Goal: Navigation & Orientation: Find specific page/section

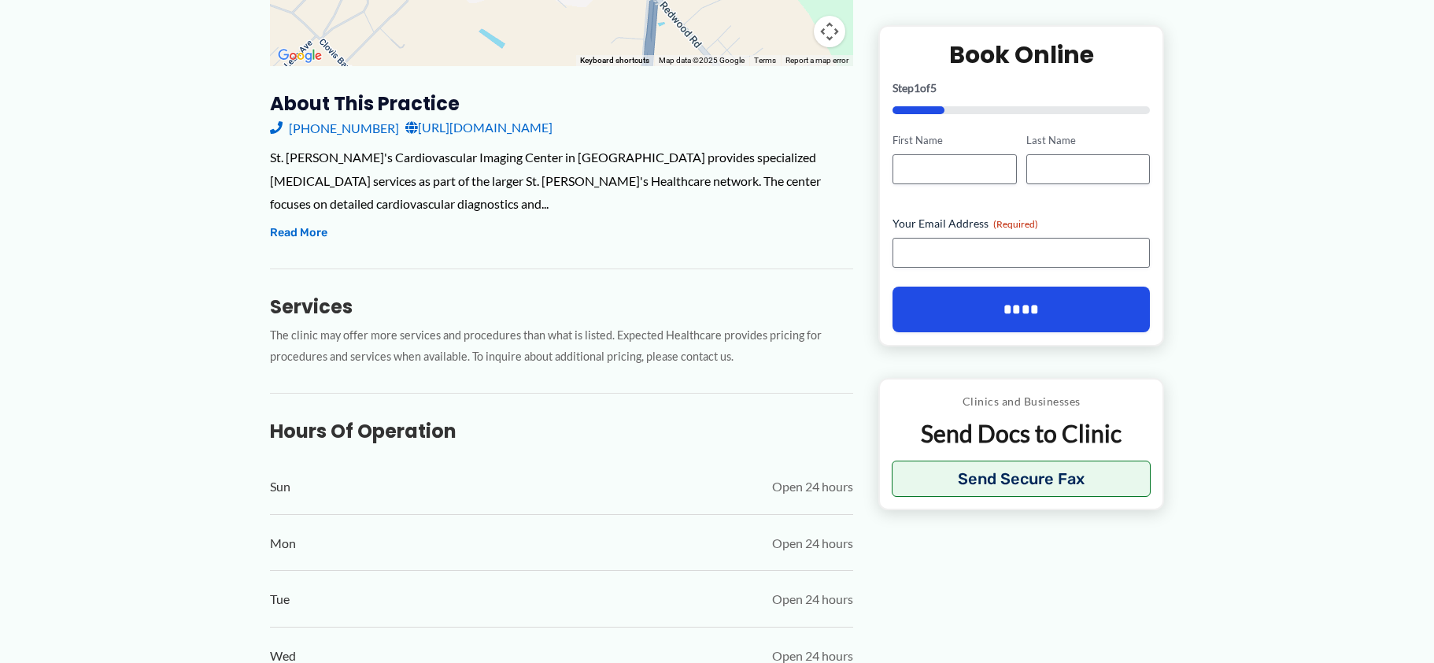
drag, startPoint x: 0, startPoint y: 0, endPoint x: 1158, endPoint y: 352, distance: 1210.4
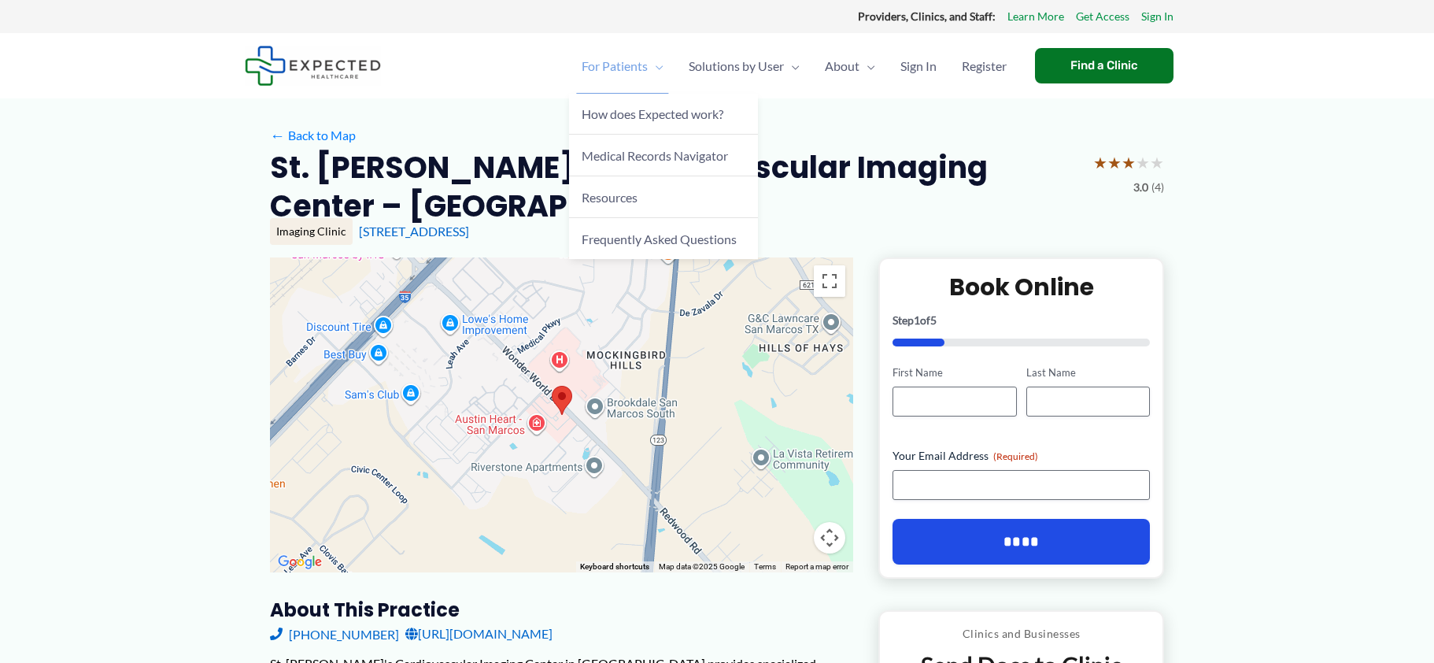
click at [582, 65] on span "For Patients" at bounding box center [615, 66] width 66 height 55
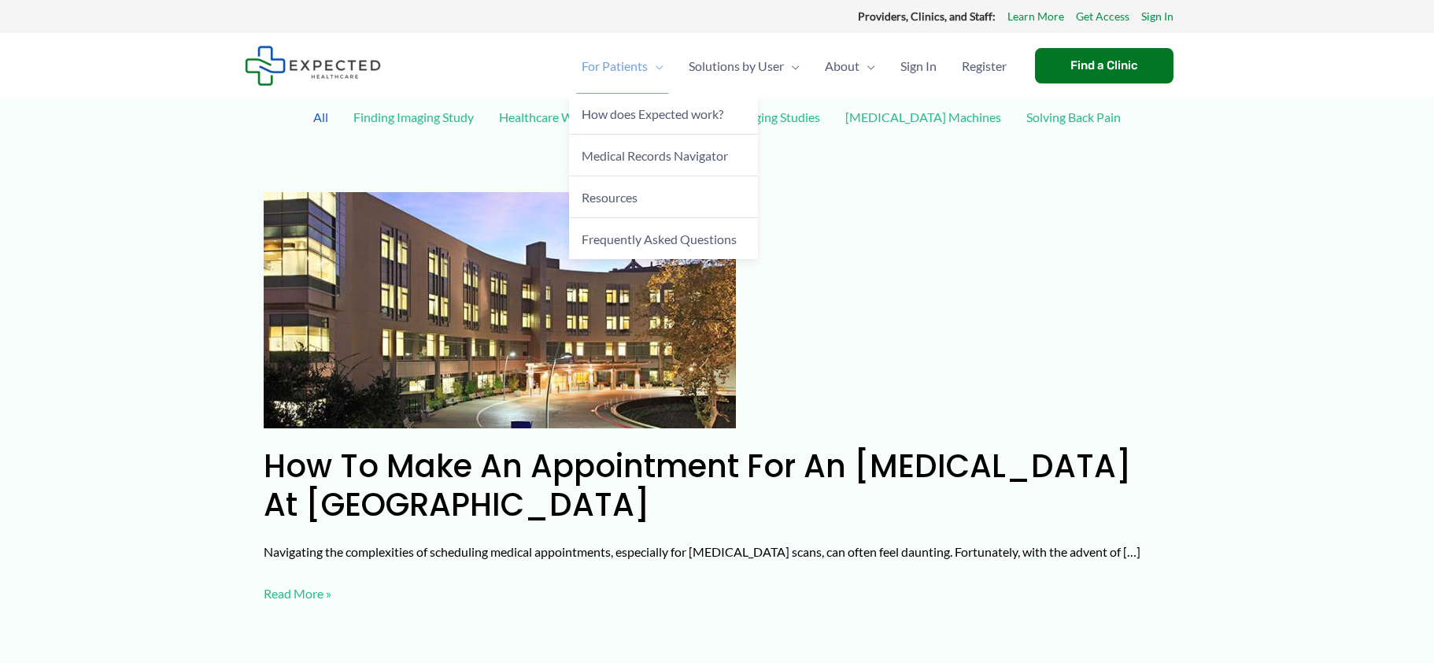
click at [648, 60] on span "Menu Toggle" at bounding box center [656, 66] width 16 height 55
click at [582, 163] on span "Medical Records Navigator" at bounding box center [655, 155] width 146 height 15
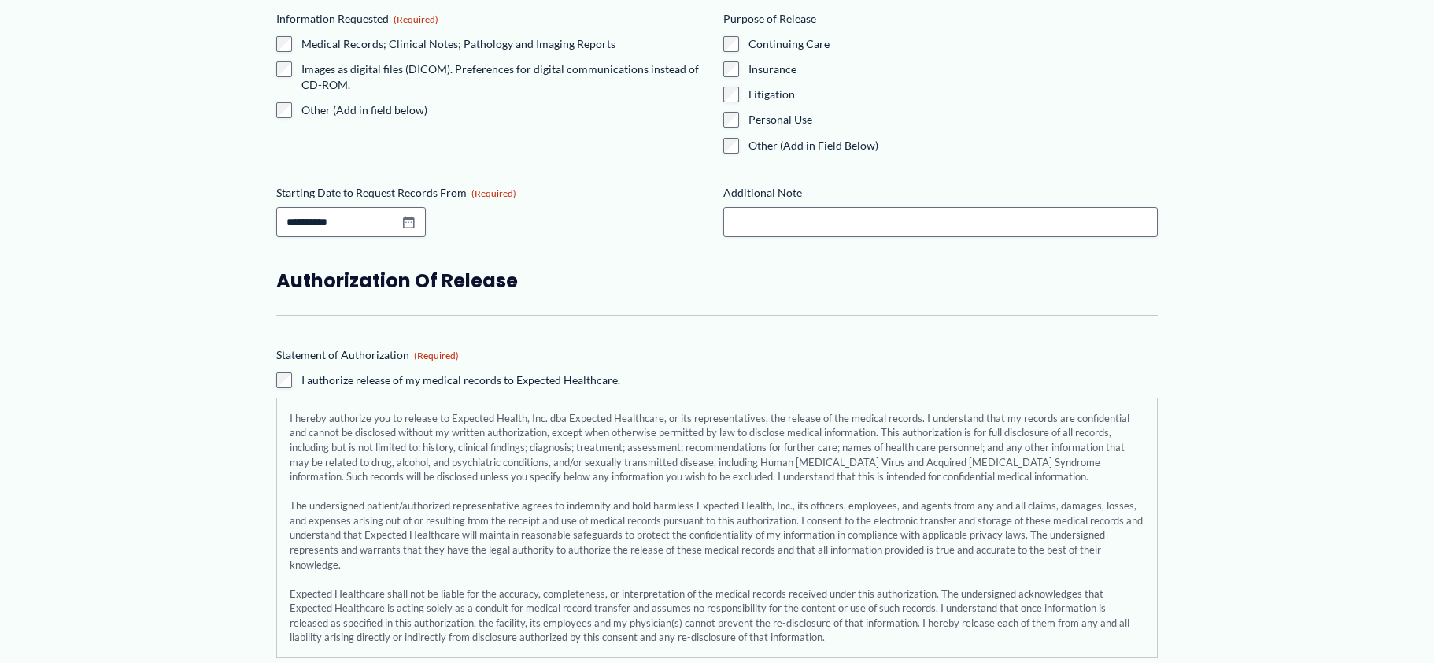
scroll to position [2041, 0]
